Goal: Transaction & Acquisition: Download file/media

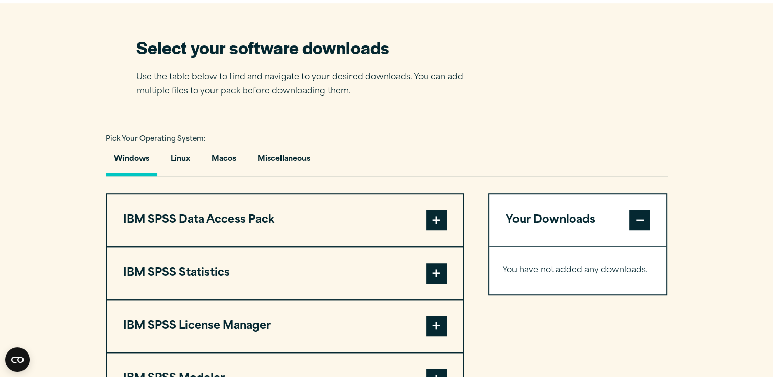
scroll to position [637, 0]
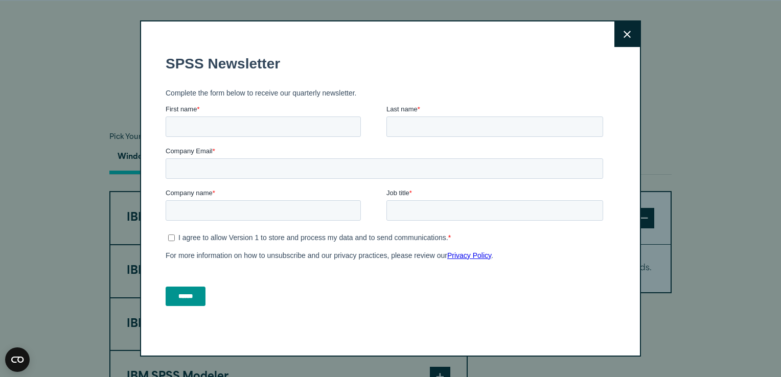
click at [616, 41] on button "Close" at bounding box center [627, 34] width 26 height 26
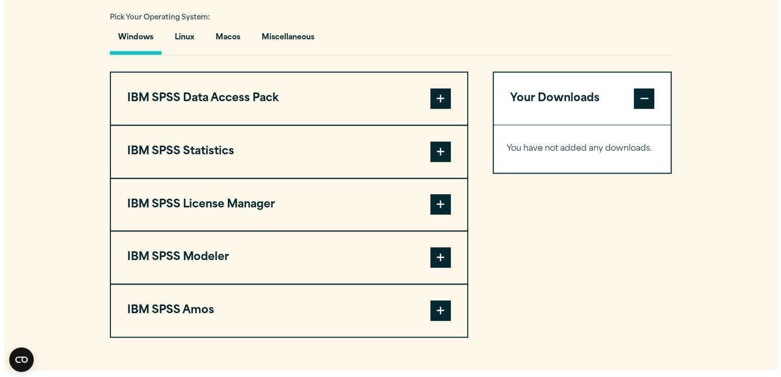
scroll to position [747, 0]
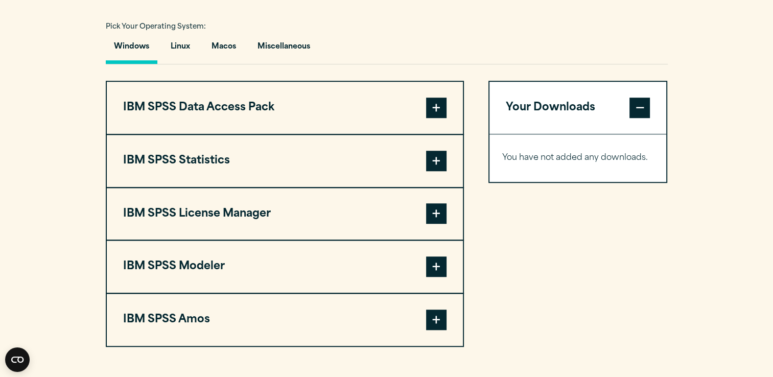
click at [439, 157] on span at bounding box center [436, 161] width 20 height 20
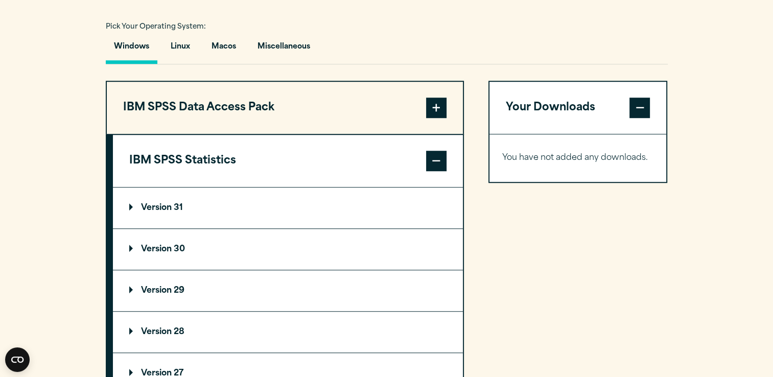
click at [153, 247] on p "Version 30" at bounding box center [157, 249] width 56 height 8
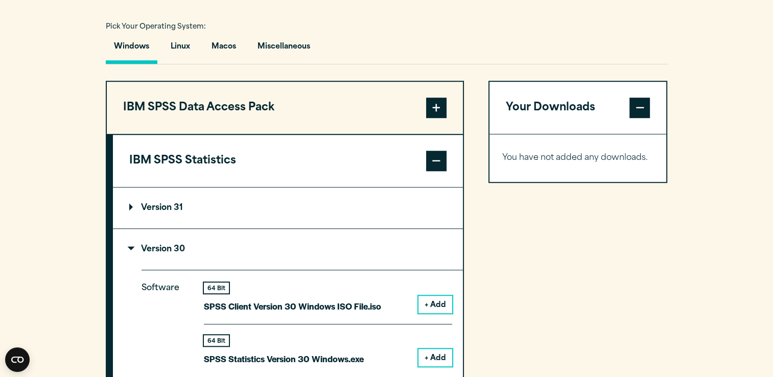
click at [440, 354] on button "+ Add" at bounding box center [435, 357] width 34 height 17
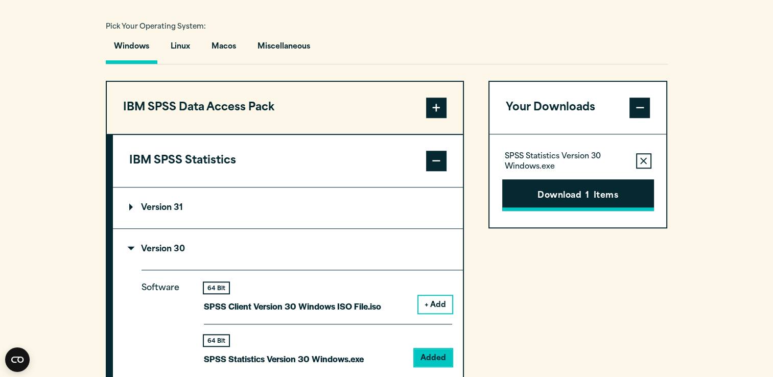
click at [570, 191] on button "Download 1 Items" at bounding box center [578, 195] width 152 height 32
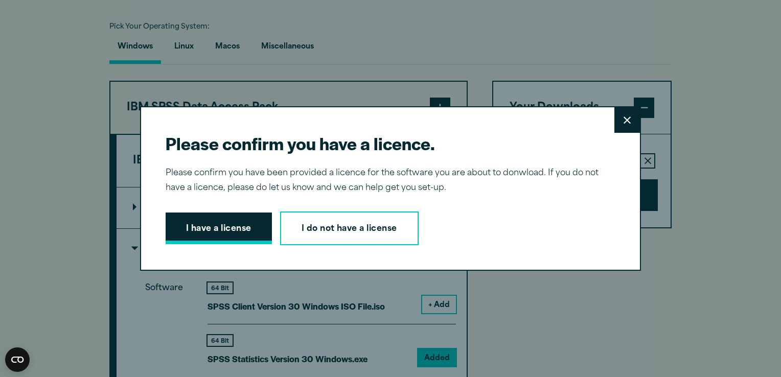
click at [230, 232] on button "I have a license" at bounding box center [219, 229] width 106 height 32
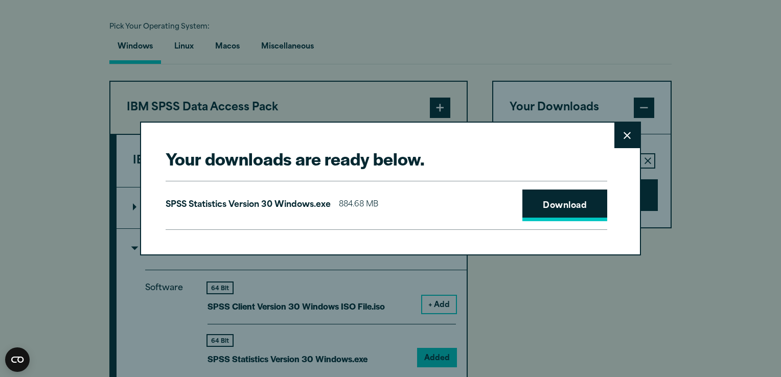
click at [567, 212] on link "Download" at bounding box center [564, 206] width 85 height 32
click at [579, 201] on link "Download" at bounding box center [564, 206] width 85 height 32
